Goal: Transaction & Acquisition: Purchase product/service

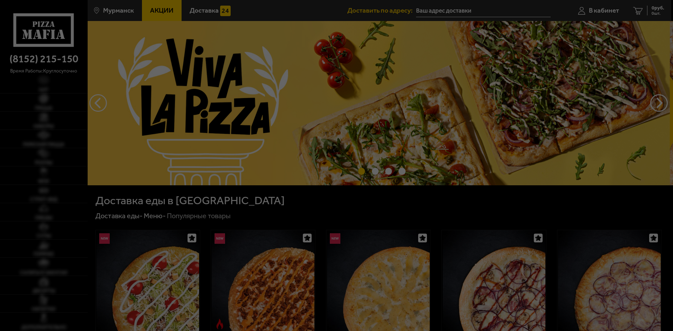
type input "[STREET_ADDRESS]"
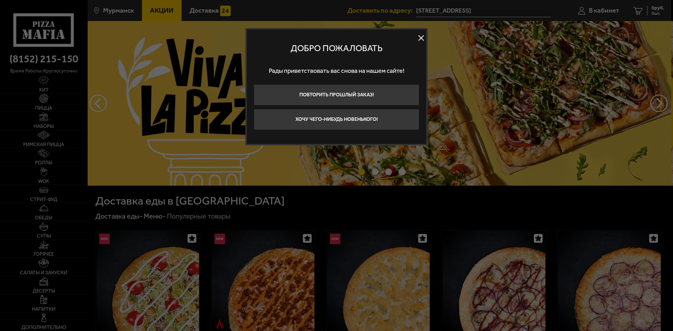
click at [418, 34] on button at bounding box center [421, 38] width 11 height 11
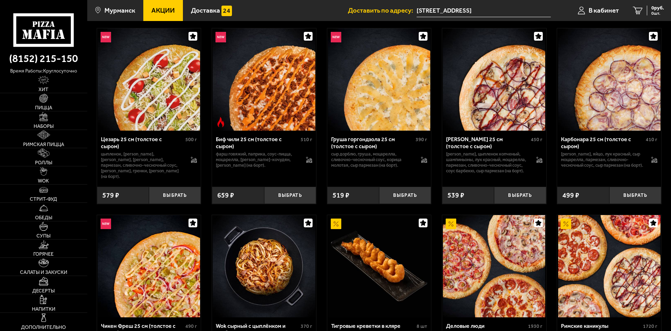
scroll to position [245, 0]
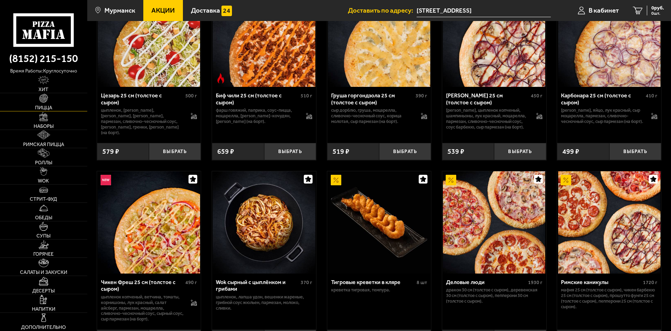
click at [38, 97] on link "Пицца" at bounding box center [43, 102] width 87 height 18
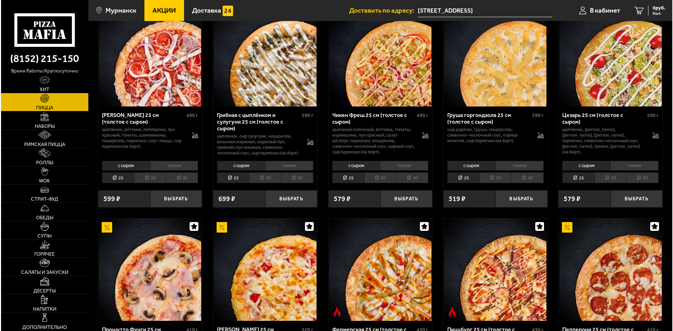
scroll to position [280, 0]
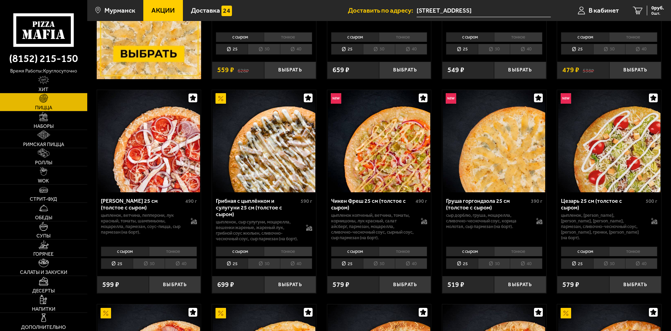
click at [629, 154] on img at bounding box center [609, 141] width 102 height 102
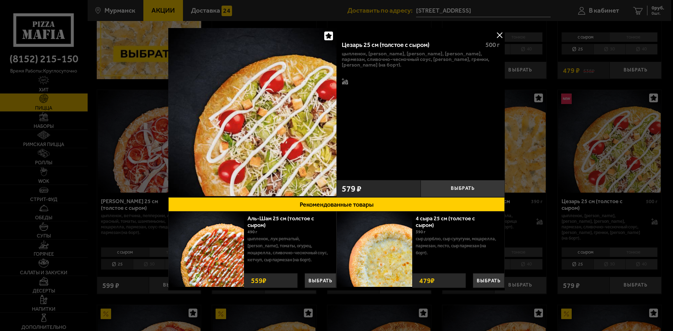
drag, startPoint x: 548, startPoint y: 159, endPoint x: 553, endPoint y: 159, distance: 4.6
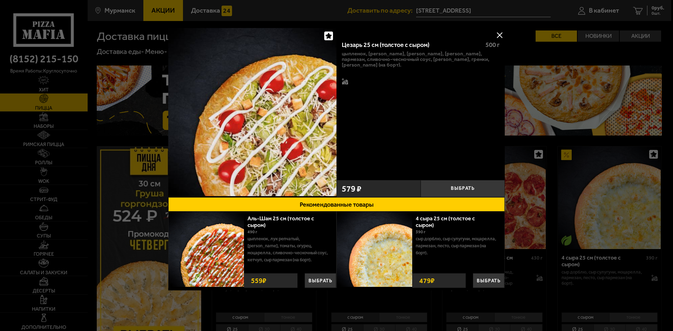
click at [560, 167] on div at bounding box center [336, 165] width 673 height 331
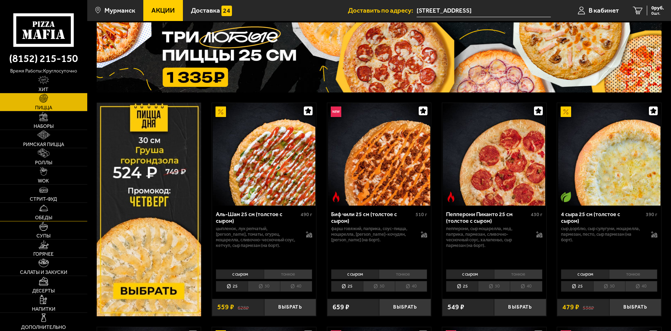
scroll to position [105, 0]
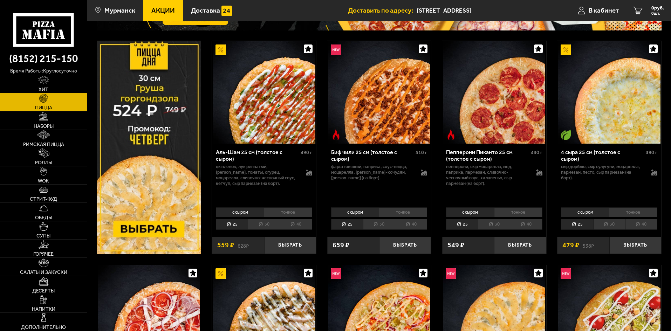
click at [160, 196] on img at bounding box center [149, 147] width 105 height 213
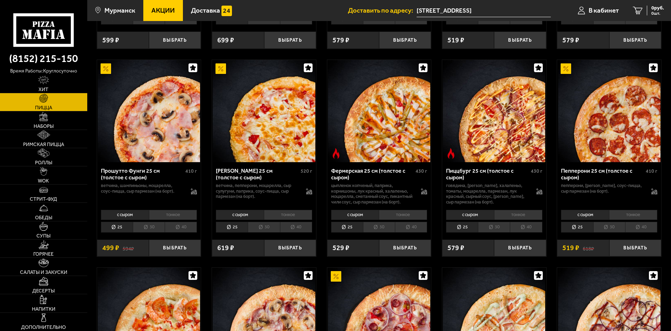
scroll to position [526, 0]
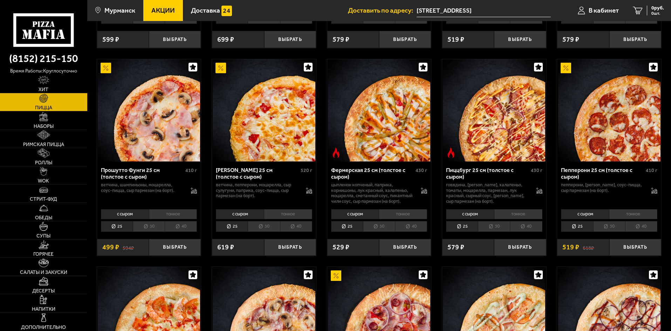
click at [270, 131] on img at bounding box center [264, 110] width 102 height 102
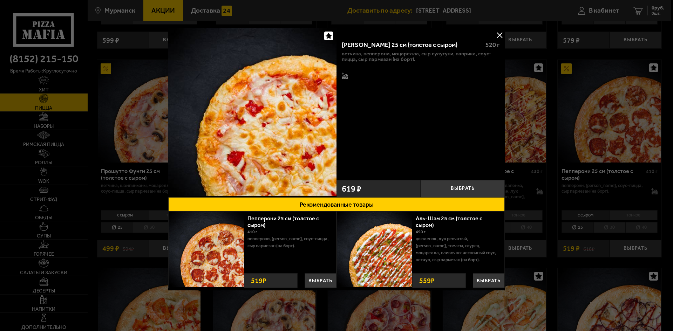
click at [499, 34] on button at bounding box center [499, 35] width 11 height 11
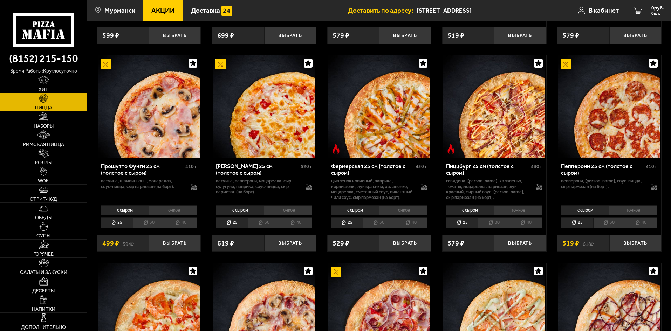
scroll to position [526, 0]
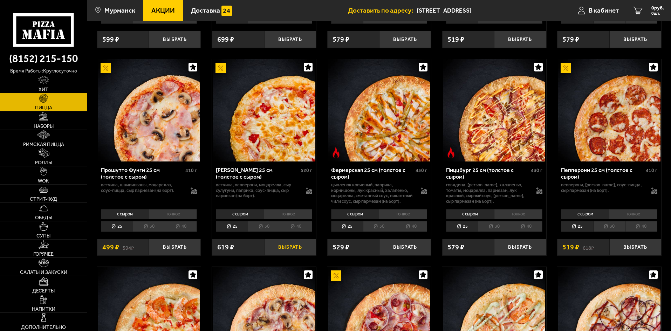
click at [292, 256] on button "Выбрать" at bounding box center [290, 247] width 52 height 17
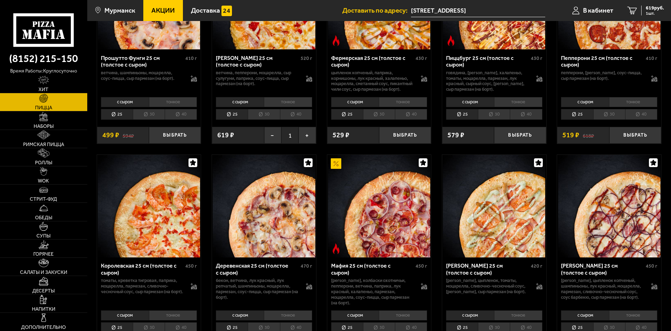
scroll to position [701, 0]
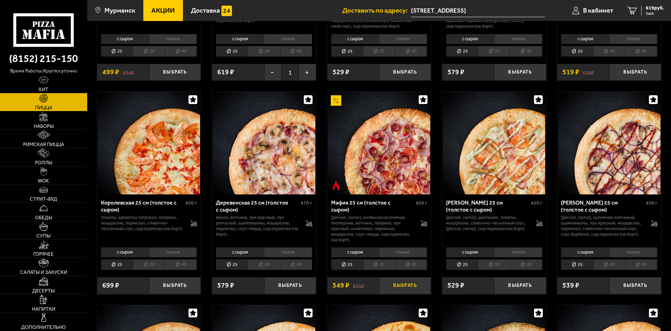
click at [412, 292] on button "Выбрать" at bounding box center [405, 285] width 52 height 17
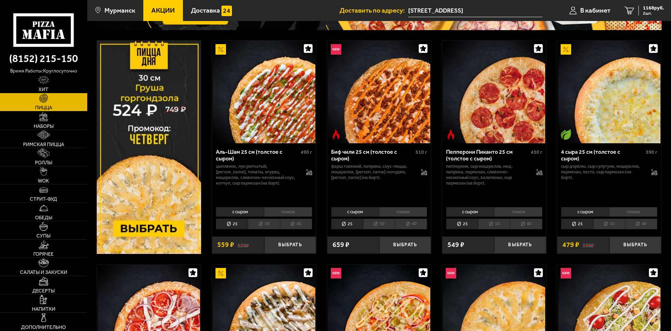
scroll to position [105, 0]
click at [626, 250] on button "Выбрать" at bounding box center [635, 245] width 52 height 17
click at [646, 5] on link "3 1335 руб. 3 шт." at bounding box center [644, 10] width 54 height 21
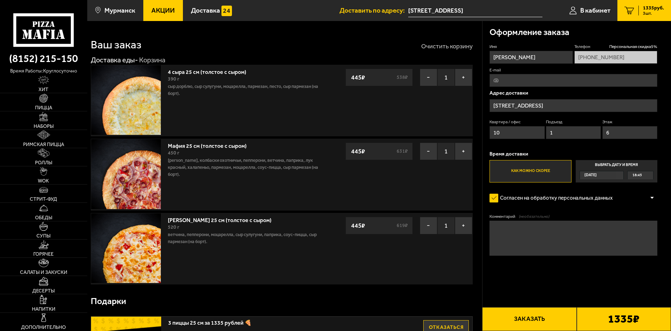
click at [450, 47] on button "Очистить корзину" at bounding box center [447, 46] width 52 height 6
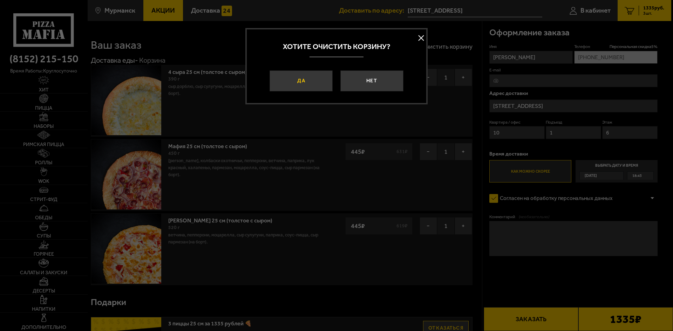
click at [320, 82] on button "Да" at bounding box center [300, 80] width 63 height 21
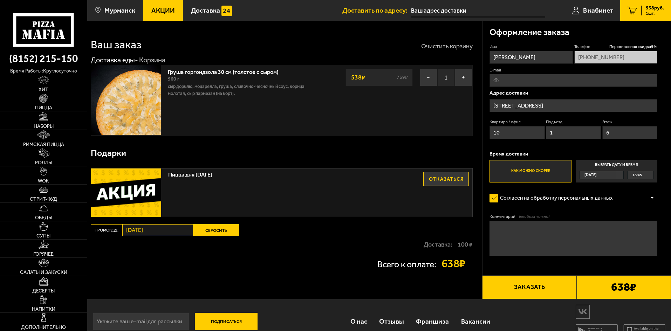
click at [443, 47] on button "Очистить корзину" at bounding box center [447, 46] width 52 height 6
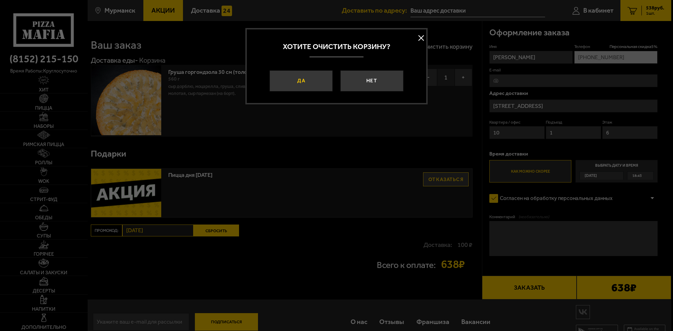
click at [317, 78] on button "Да" at bounding box center [300, 80] width 63 height 21
